Goal: Navigation & Orientation: Find specific page/section

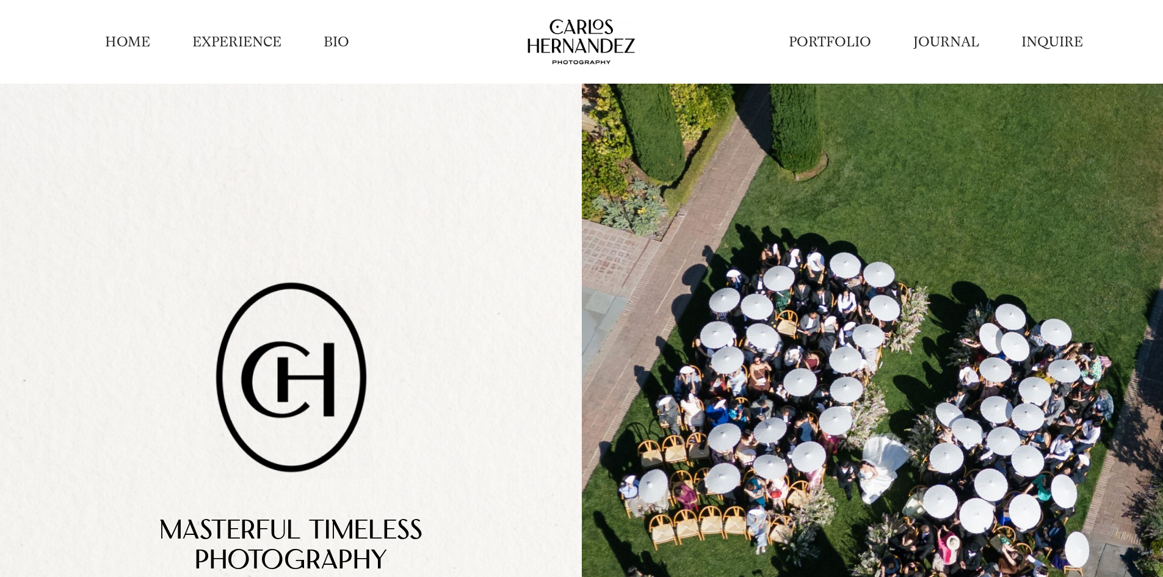
click at [331, 40] on link "BIO" at bounding box center [336, 41] width 26 height 19
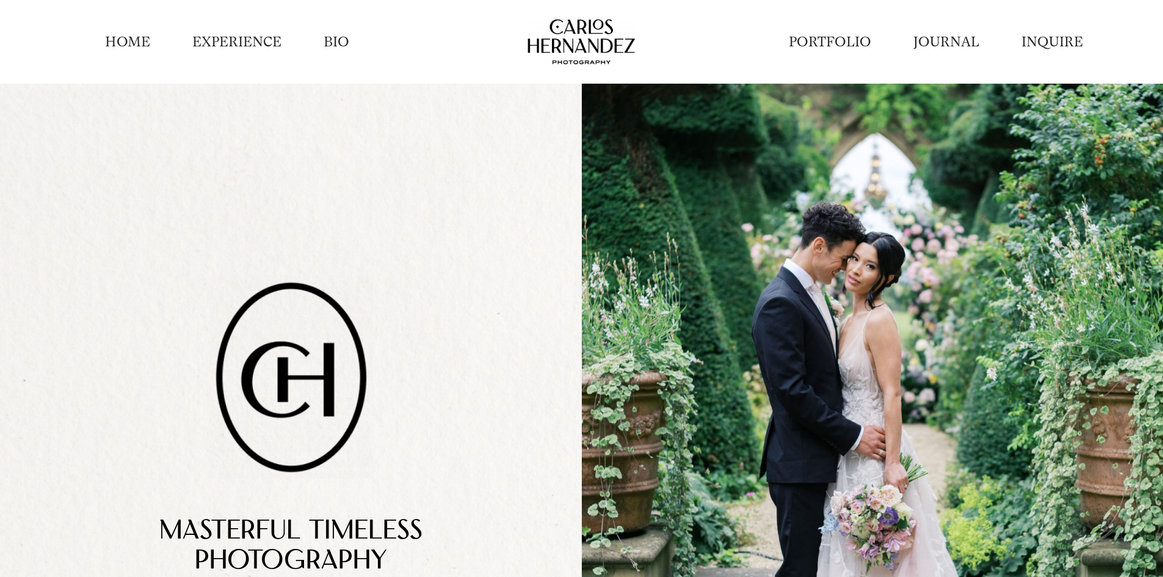
click at [344, 38] on link "BIO" at bounding box center [336, 41] width 26 height 19
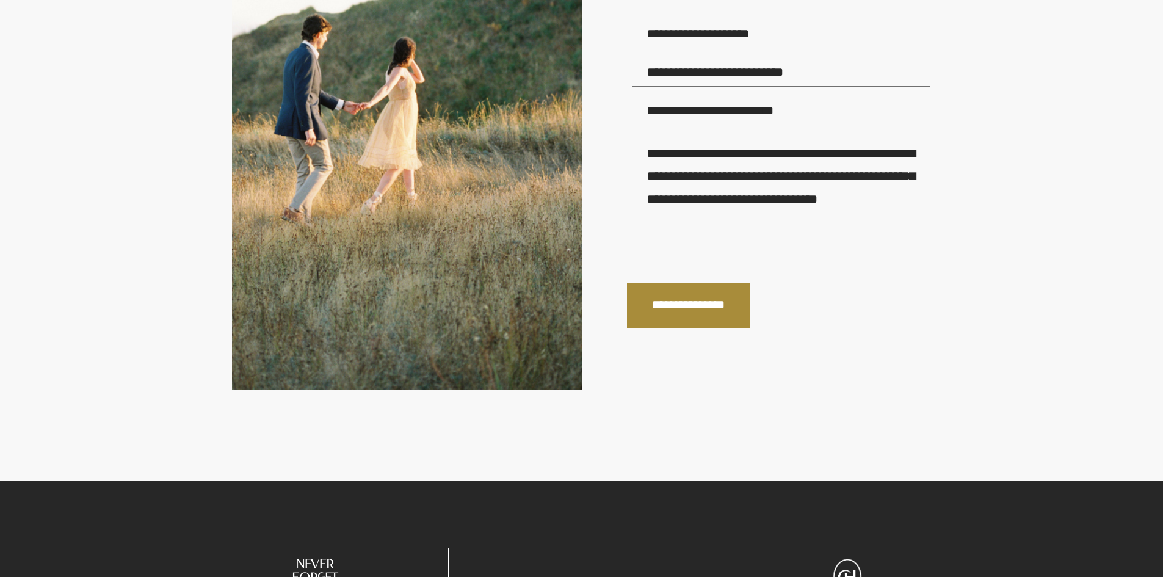
scroll to position [3174, 0]
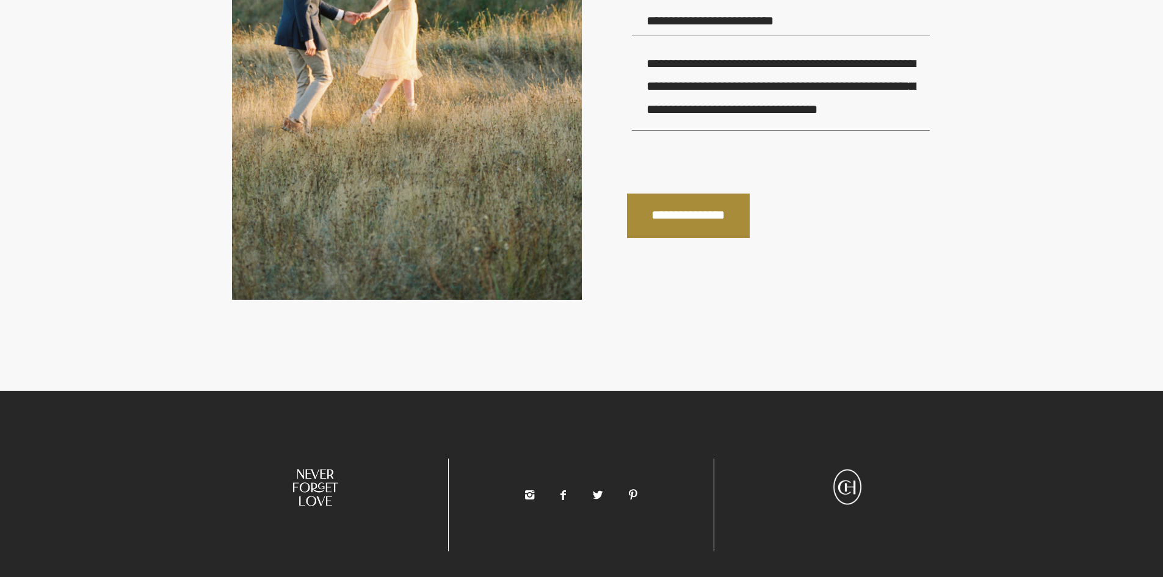
scroll to position [3410, 0]
